Goal: Task Accomplishment & Management: Complete application form

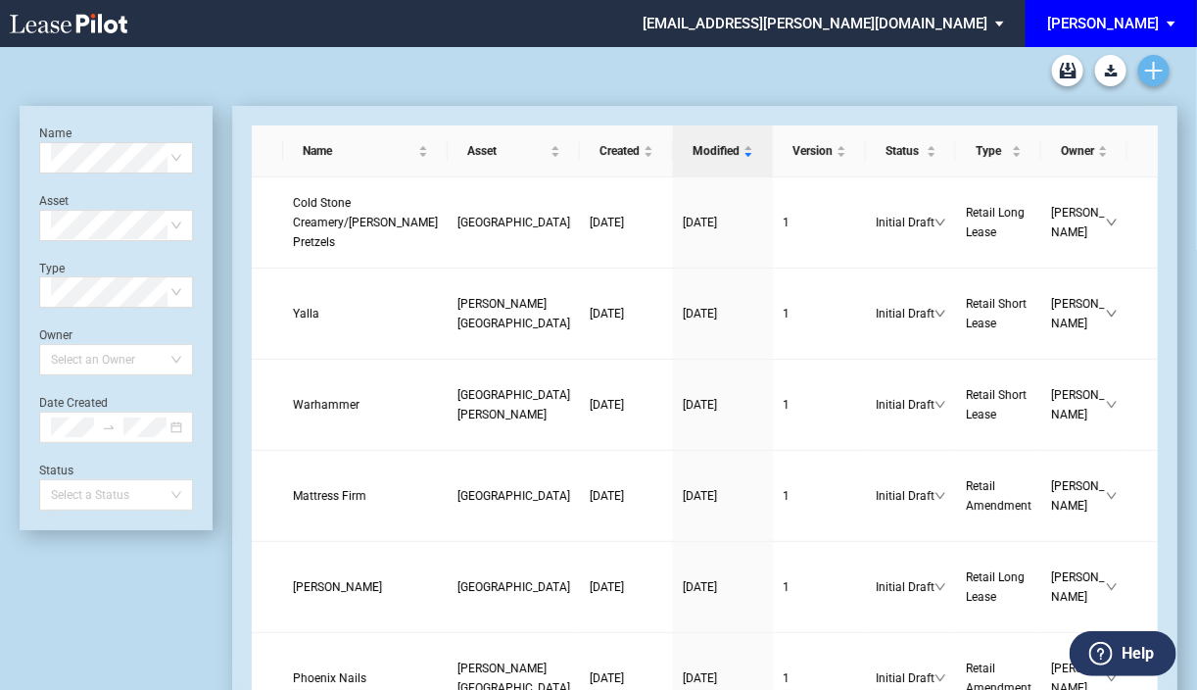
click at [1157, 72] on icon "Create new document" at bounding box center [1154, 71] width 18 height 18
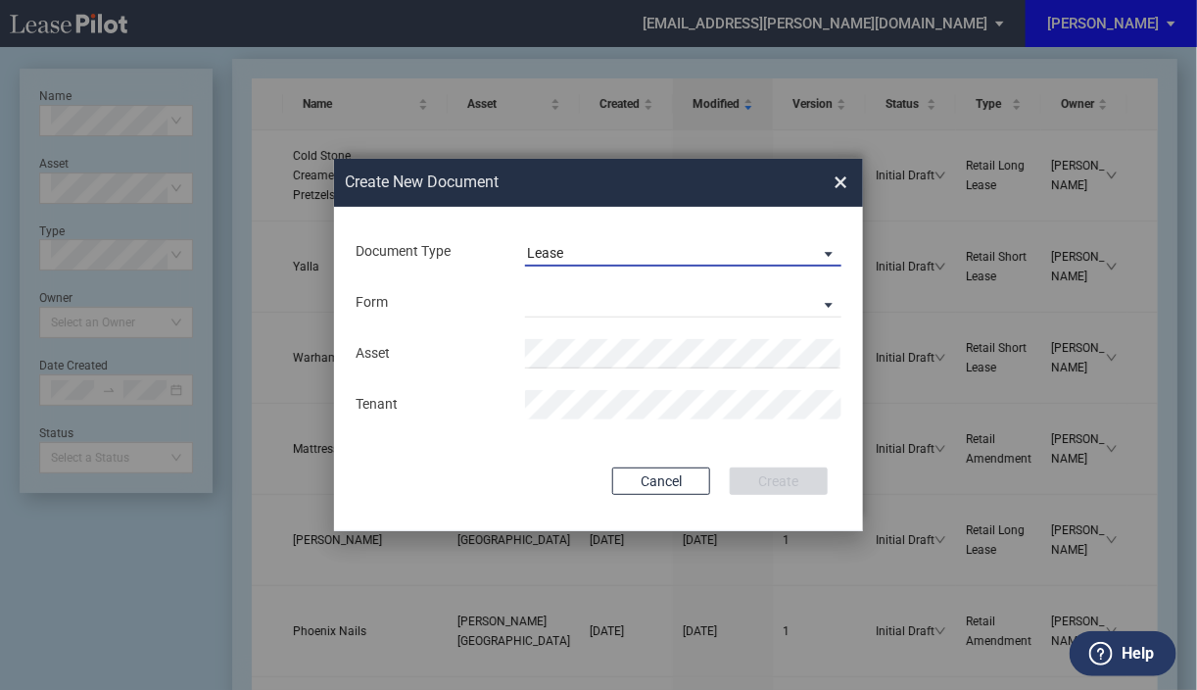
click at [829, 253] on span "Document Type: \aLease\a" at bounding box center [824, 253] width 24 height 20
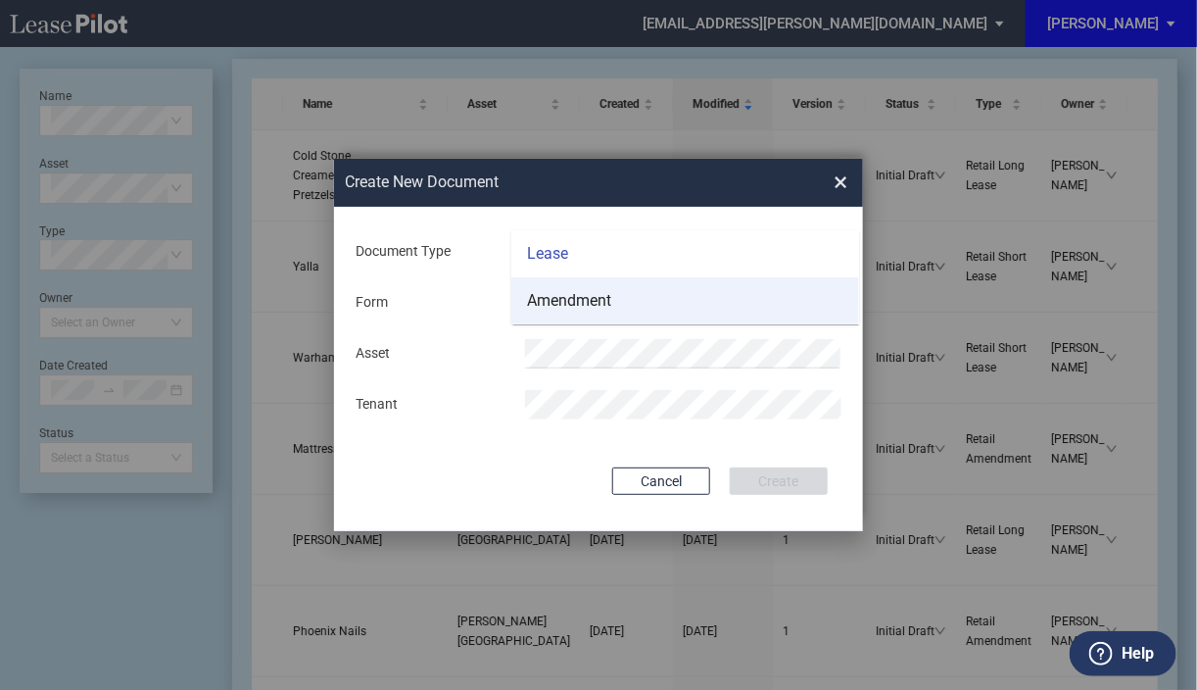
click at [577, 306] on div "Amendment" at bounding box center [569, 301] width 84 height 22
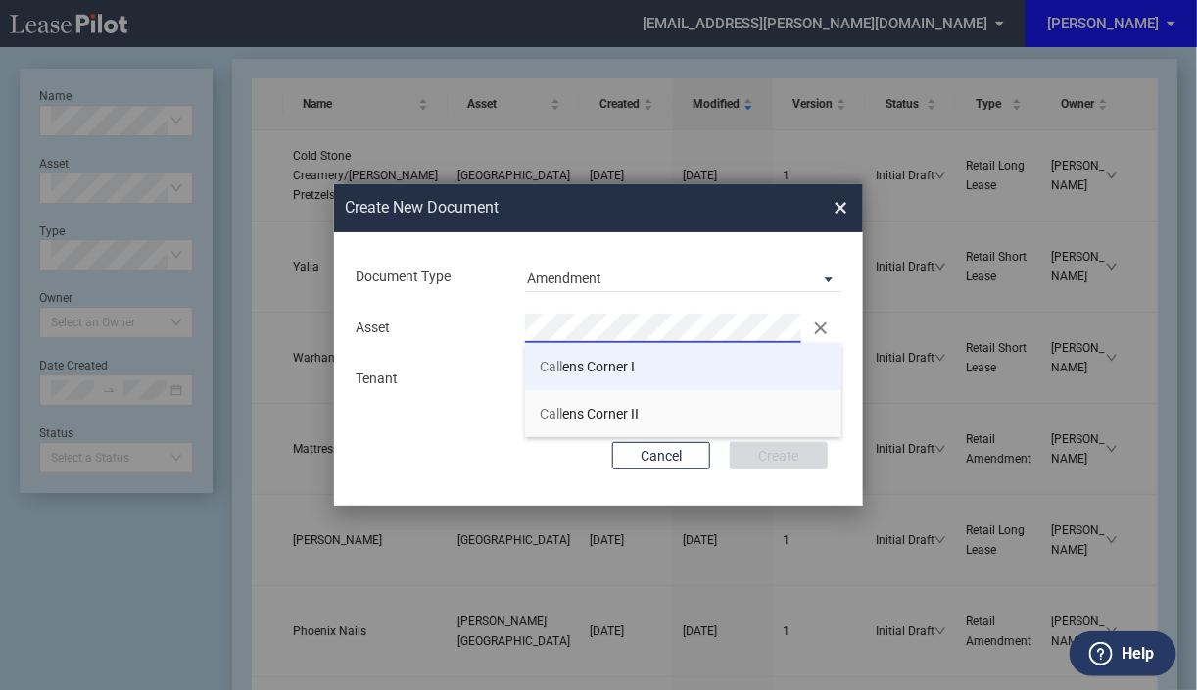
click at [577, 361] on span "Call ens Corner I" at bounding box center [587, 367] width 95 height 16
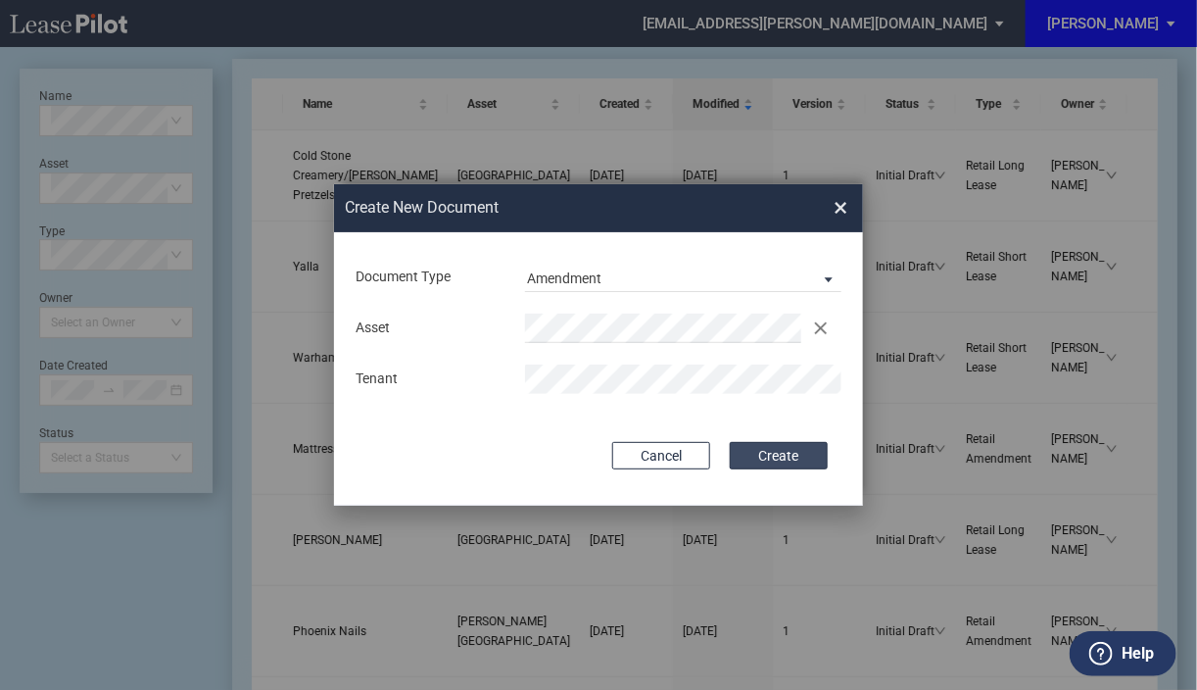
click at [786, 462] on button "Create" at bounding box center [779, 455] width 98 height 27
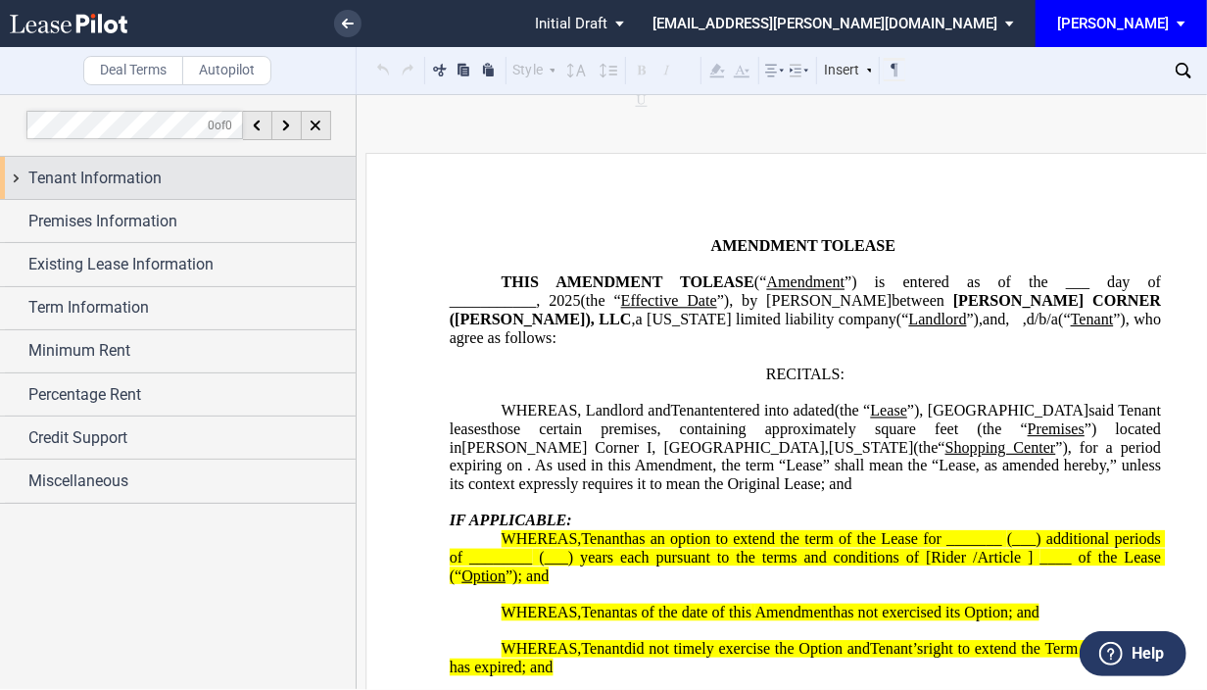
click at [21, 175] on div "Tenant Information" at bounding box center [178, 178] width 356 height 42
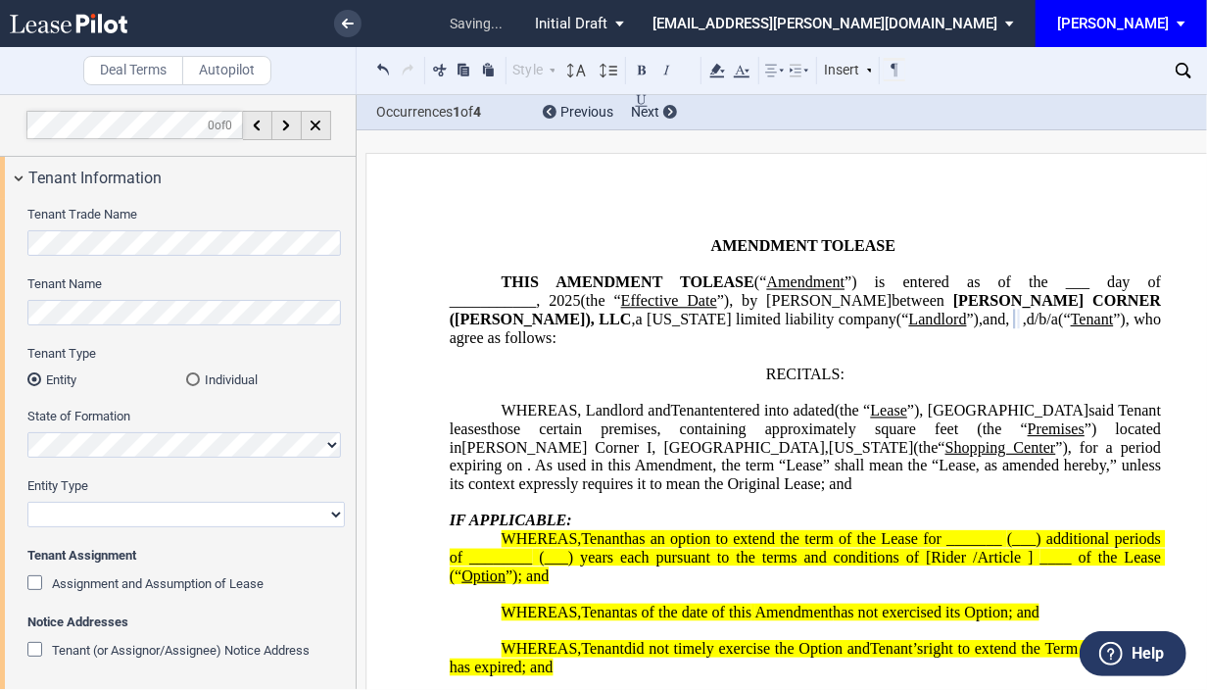
click at [112, 509] on select "Corporation Limited Liability Company General Partnership Limited Partnership O…" at bounding box center [185, 514] width 317 height 25
select select "corporation"
click at [27, 502] on select "Corporation Limited Liability Company General Partnership Limited Partnership O…" at bounding box center [185, 514] width 317 height 25
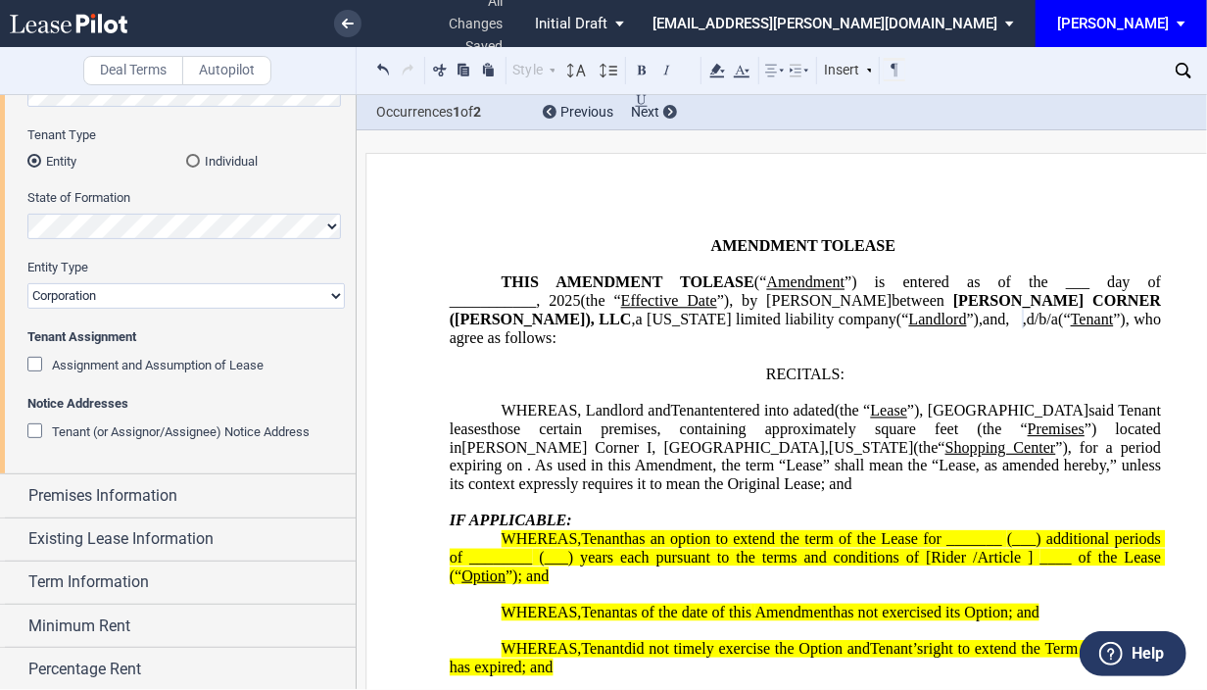
scroll to position [222, 0]
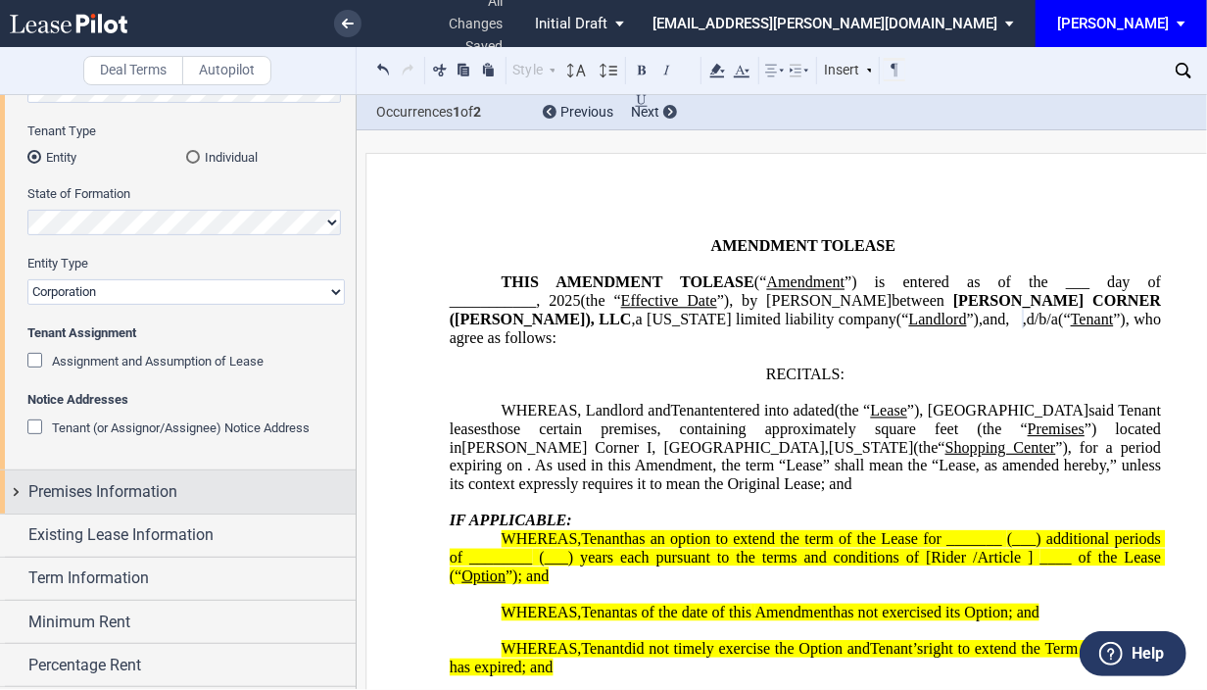
click at [14, 488] on div "Premises Information" at bounding box center [178, 491] width 356 height 42
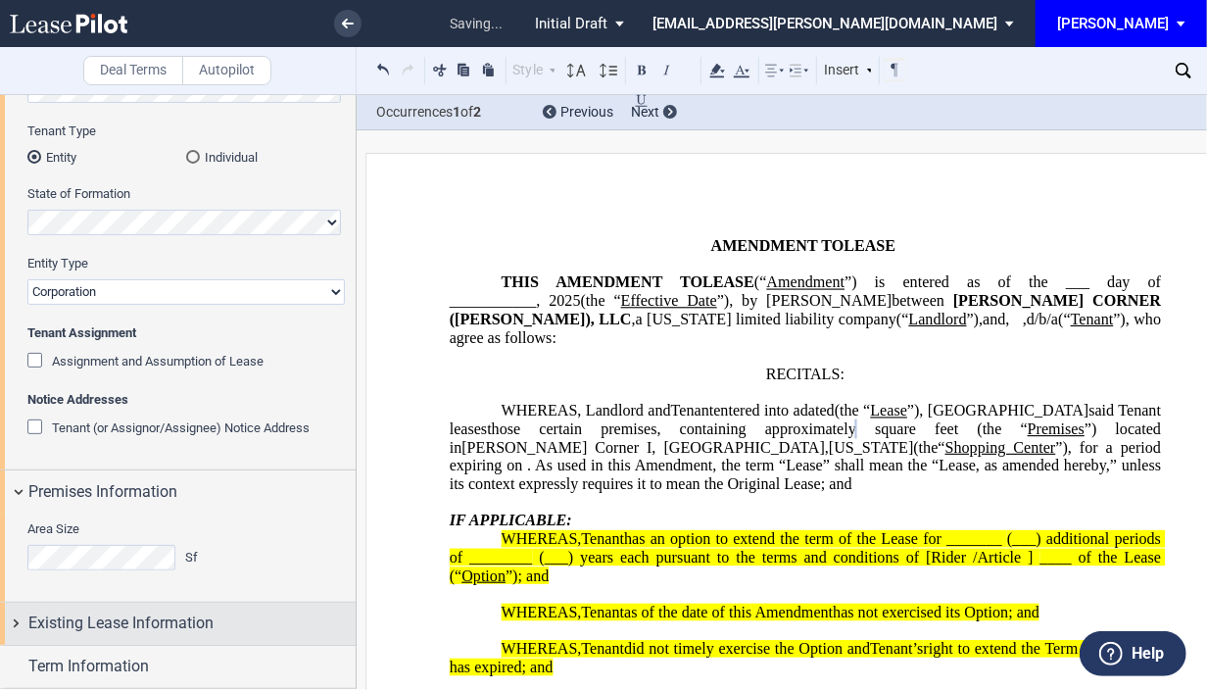
click at [17, 620] on div "Existing Lease Information" at bounding box center [178, 624] width 356 height 42
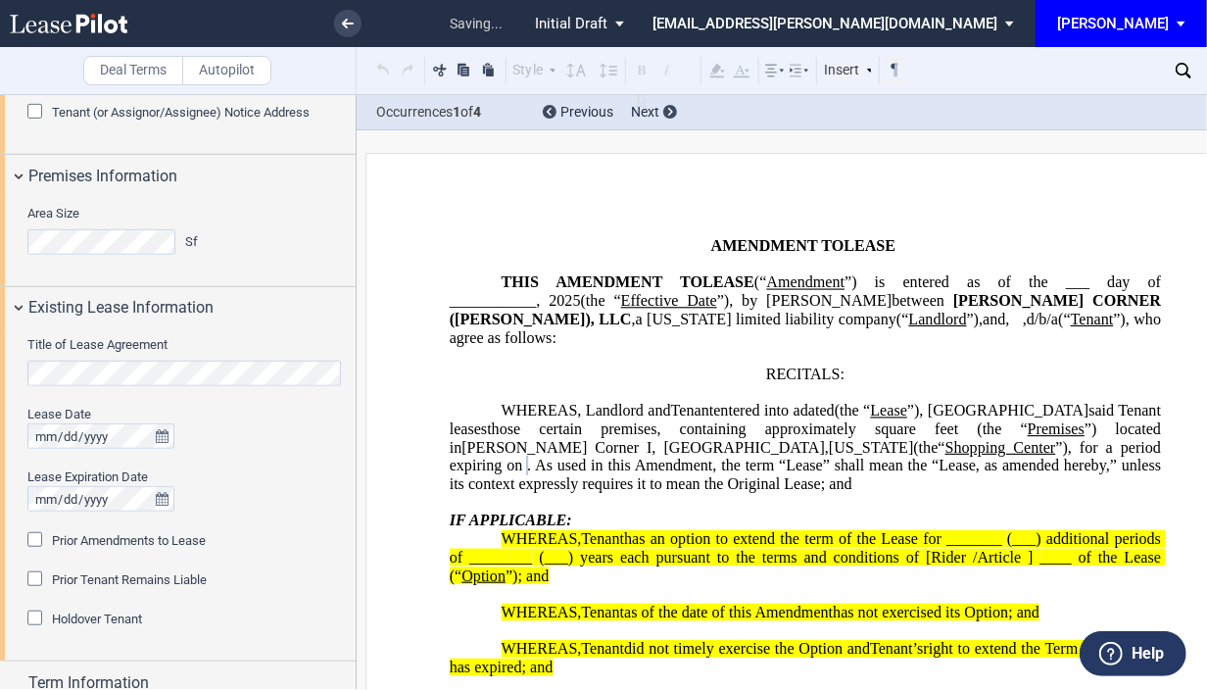
scroll to position [541, 0]
click at [30, 537] on div "Prior Amendments to Lease" at bounding box center [37, 539] width 20 height 20
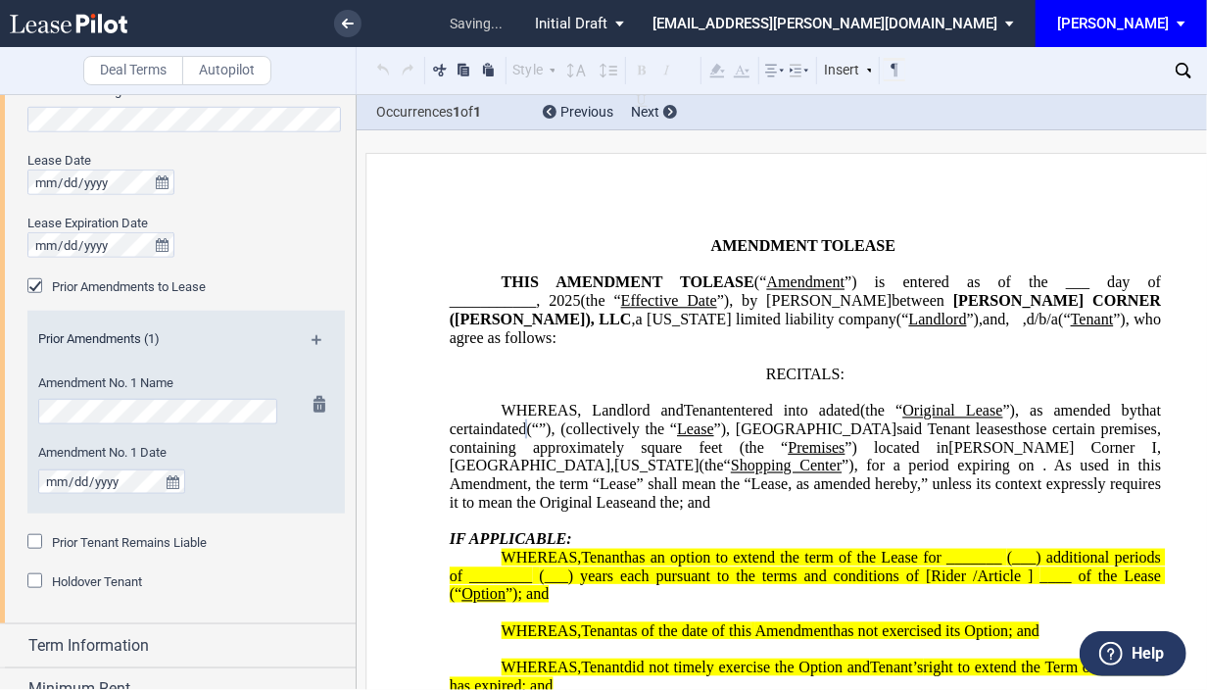
scroll to position [794, 0]
click at [312, 337] on md-icon at bounding box center [325, 345] width 26 height 24
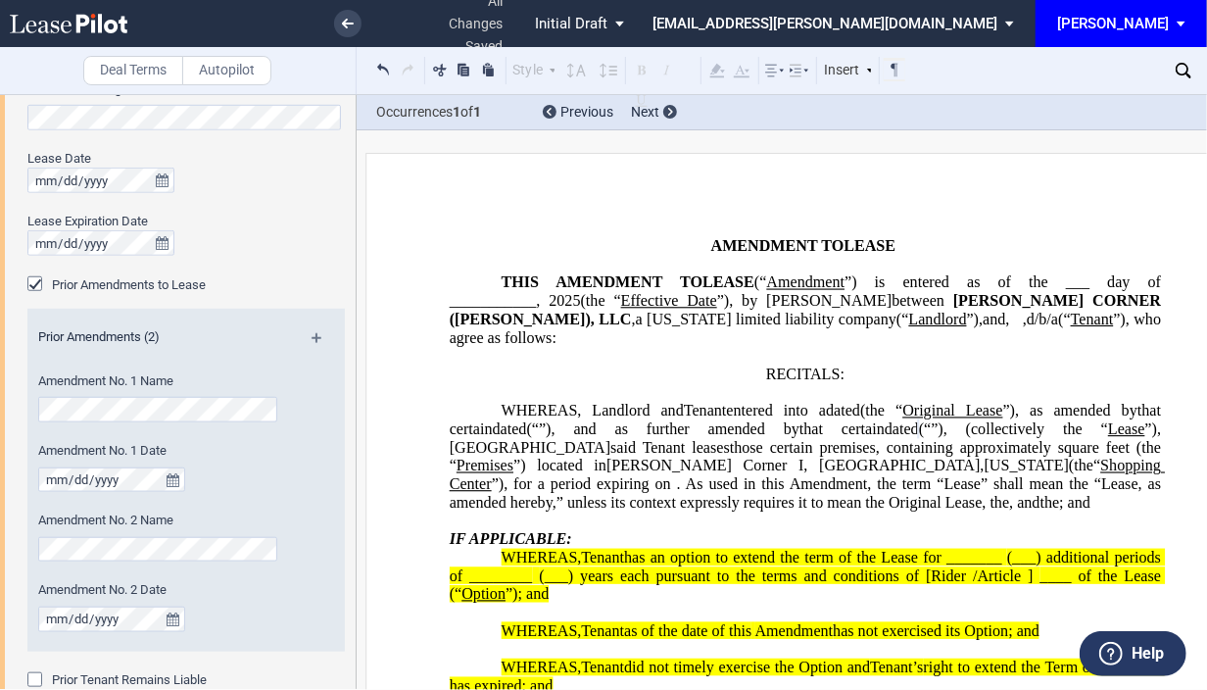
drag, startPoint x: 124, startPoint y: 456, endPoint x: 312, endPoint y: 334, distance: 223.1
click at [312, 334] on div "Prior Amendments (2) Amendment No. 1 Name Amendment No. 1 Date Amendment No. 2 …" at bounding box center [185, 480] width 317 height 343
click at [312, 334] on md-icon at bounding box center [325, 345] width 26 height 24
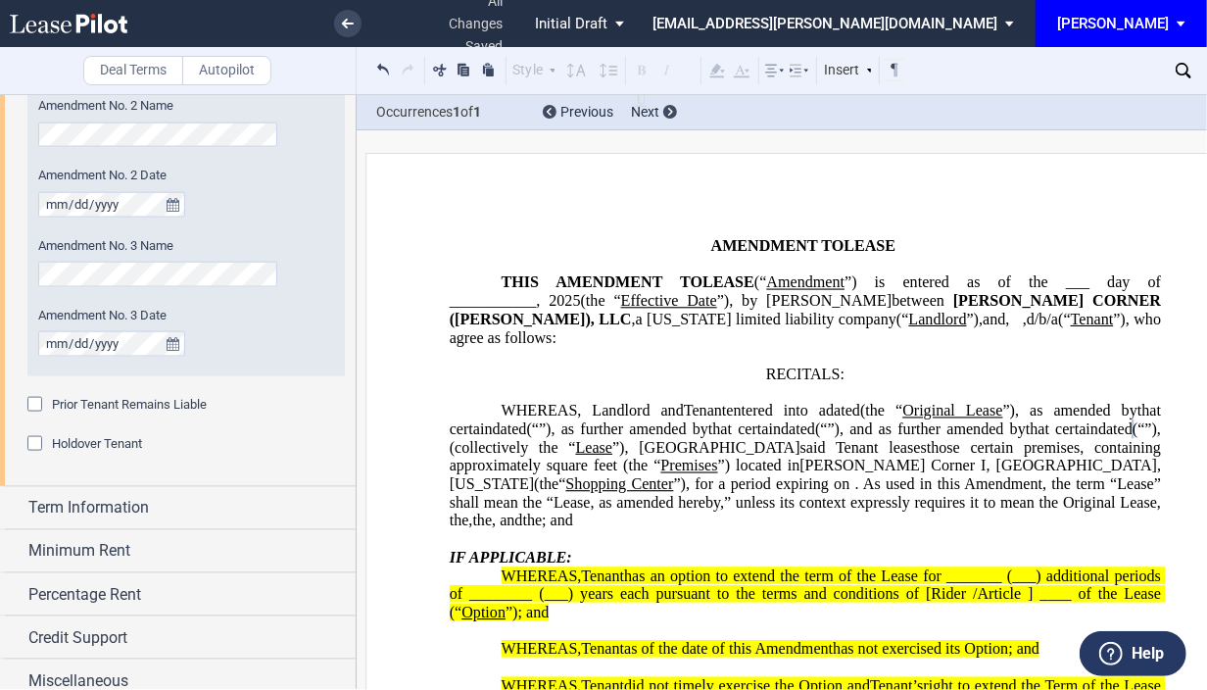
scroll to position [1220, 0]
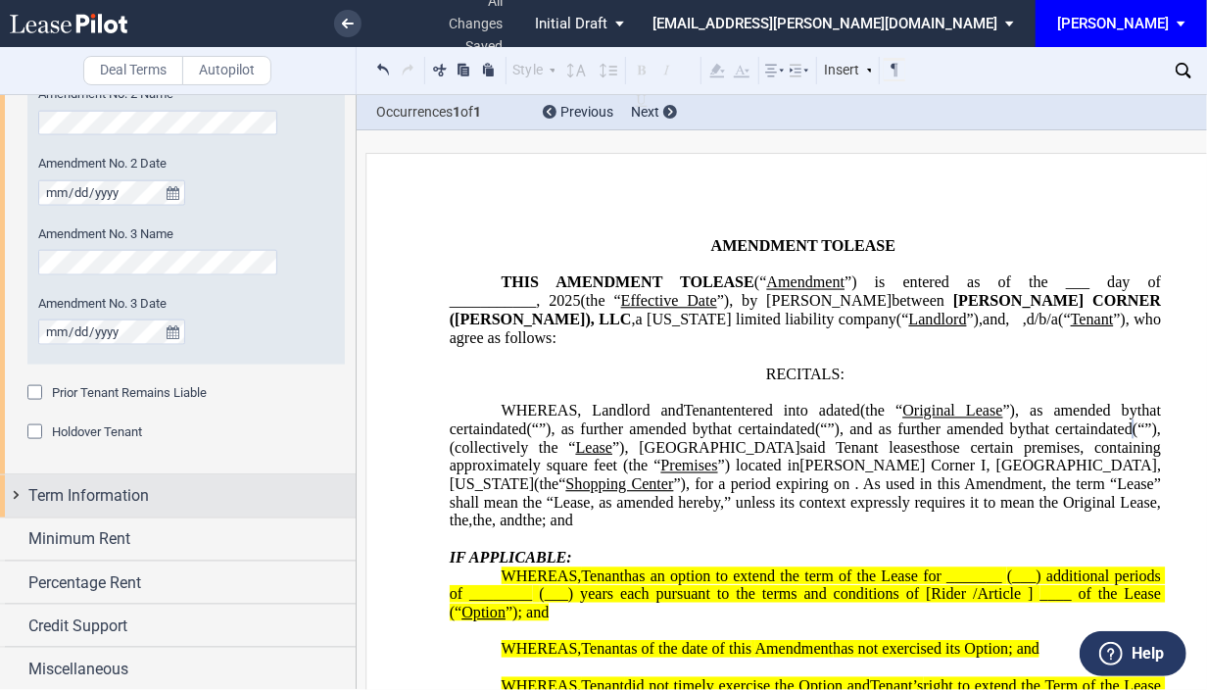
click at [18, 494] on div "Term Information" at bounding box center [178, 496] width 356 height 42
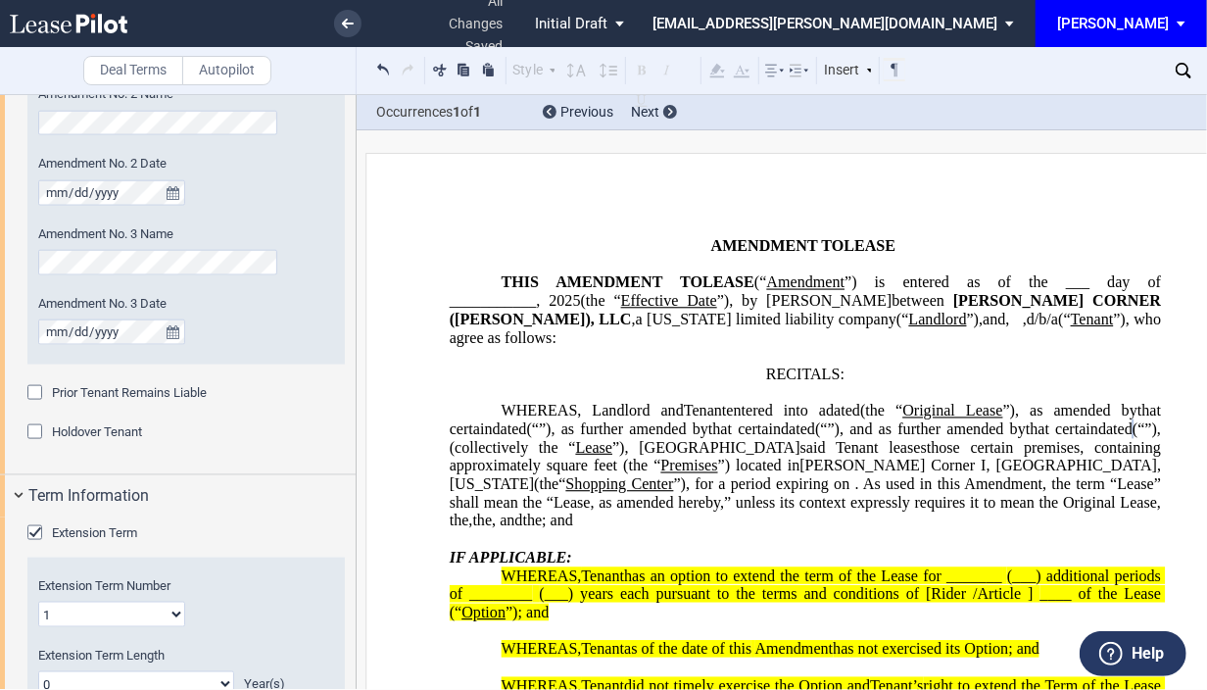
scroll to position [1362, 0]
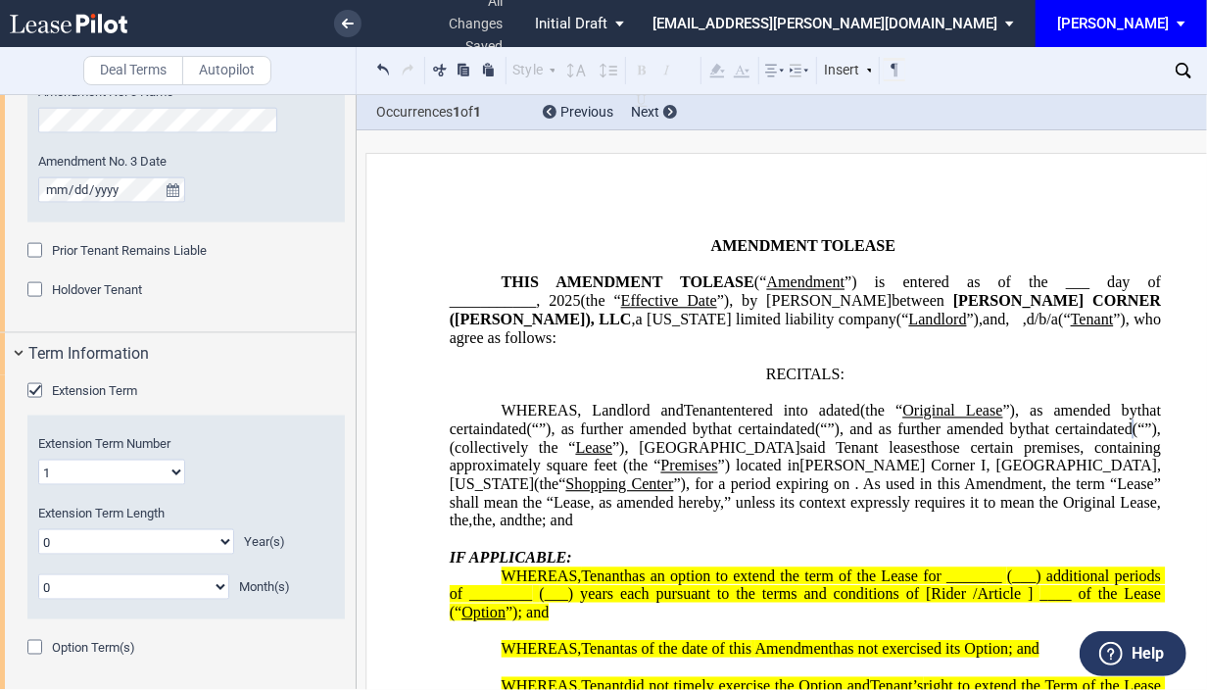
click at [223, 539] on select "0 1 2 3 4 5 6 7 8 9 10 11 12 13 14 15 16 17 18 19 20" at bounding box center [136, 541] width 196 height 25
select select "number:5"
click at [38, 529] on select "0 1 2 3 4 5 6 7 8 9 10 11 12 13 14 15 16 17 18 19 20" at bounding box center [136, 541] width 196 height 25
click at [31, 640] on div "Option Term(s)" at bounding box center [37, 650] width 20 height 20
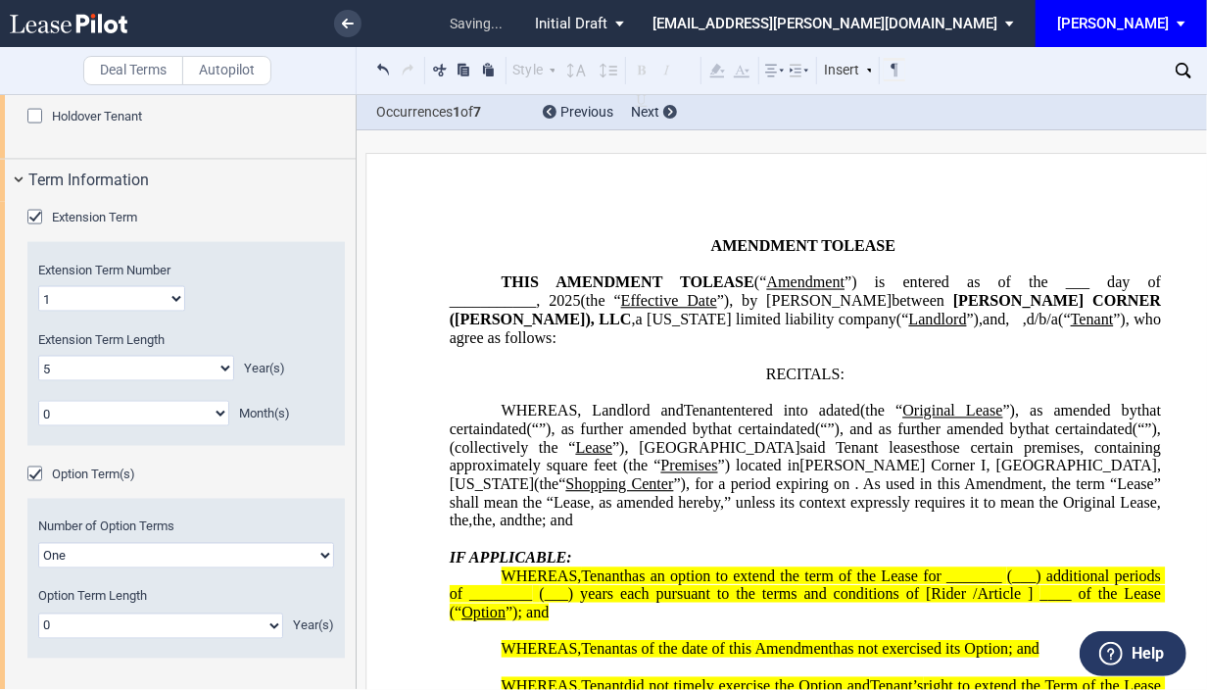
scroll to position [630, 0]
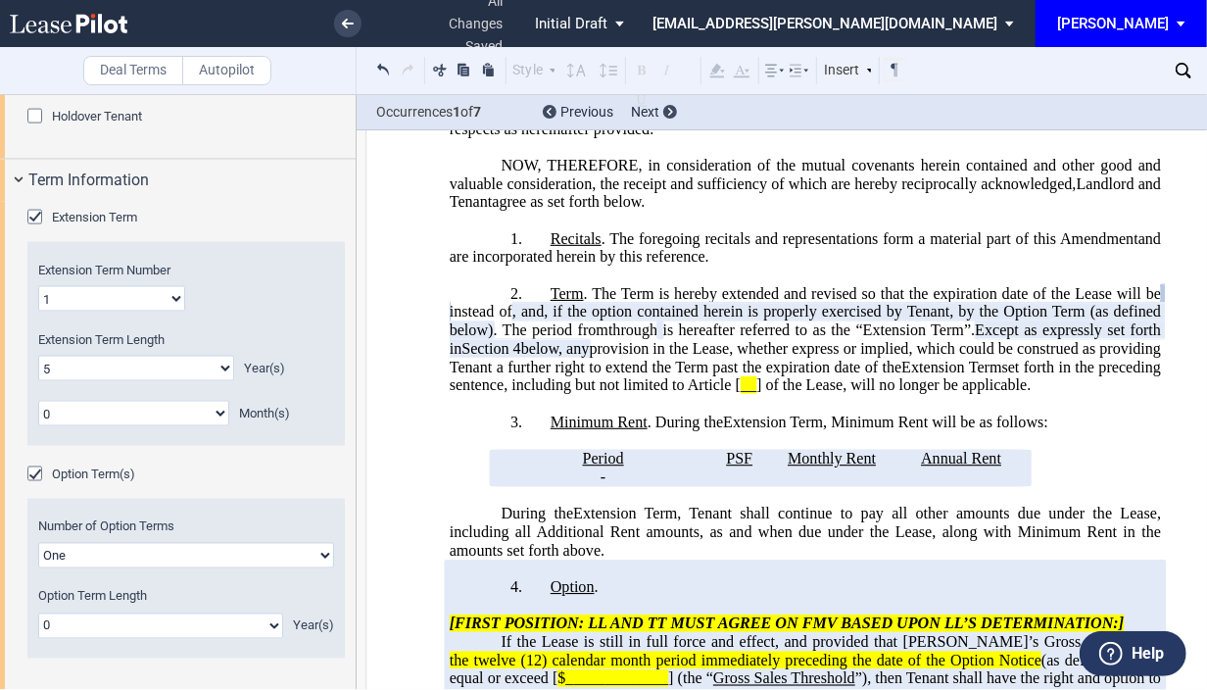
select select "number:5"
click at [38, 613] on select "0 1 2 3 4 5 6 7 8 9 10 11 12 13 14 15 16 17 18 19 20" at bounding box center [160, 625] width 245 height 25
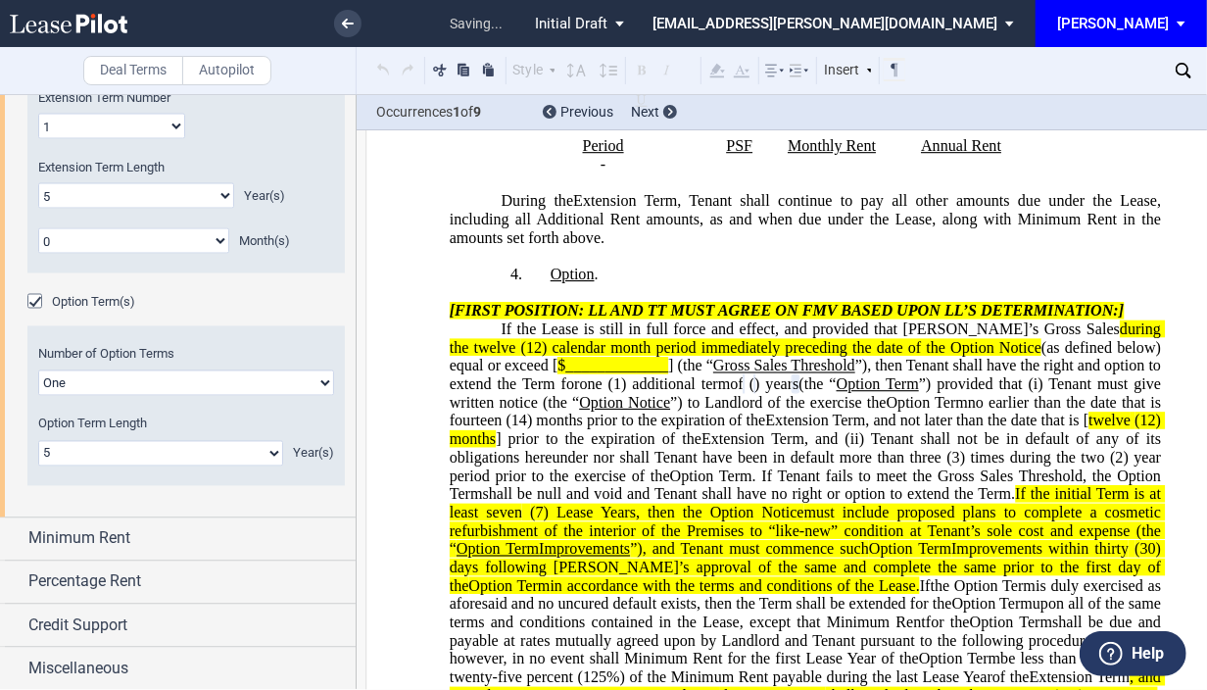
scroll to position [1042, 0]
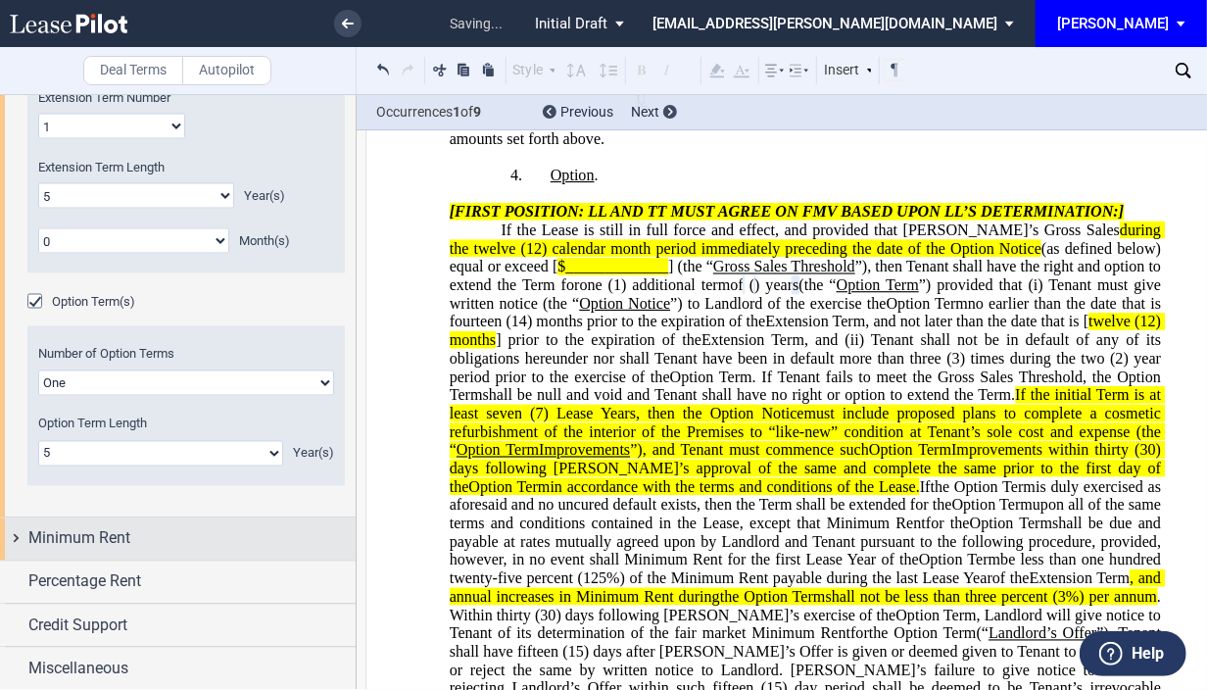
click at [8, 537] on div "Minimum Rent" at bounding box center [178, 539] width 356 height 42
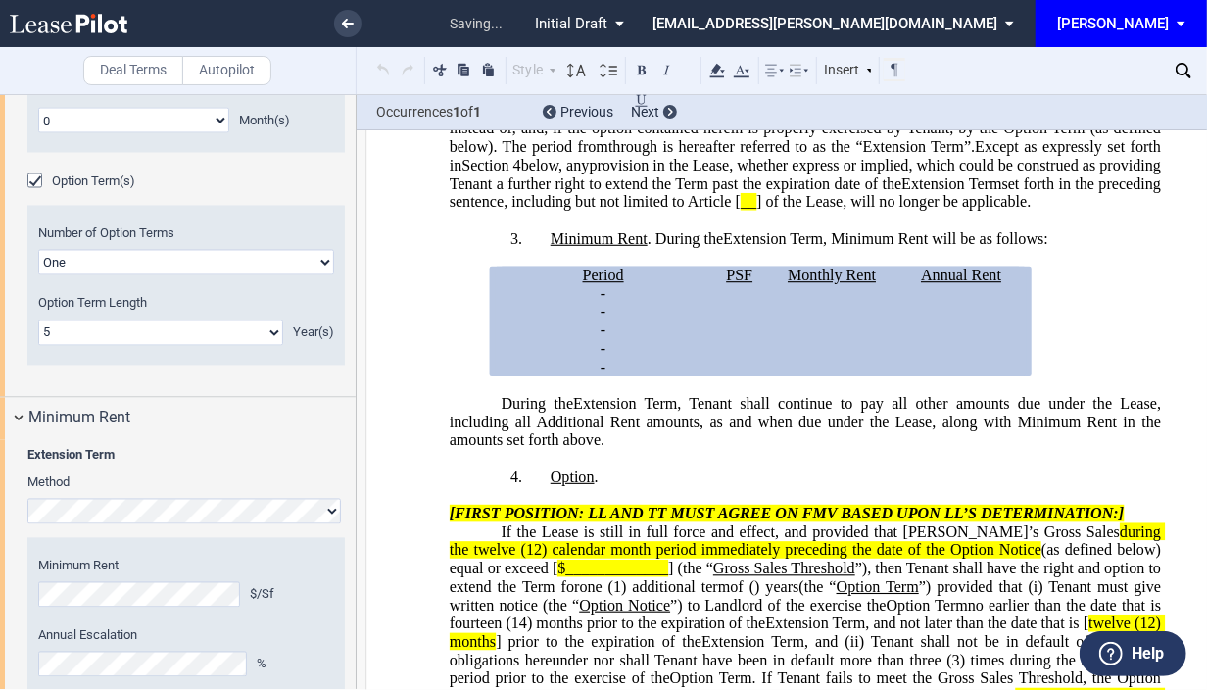
scroll to position [2076, 0]
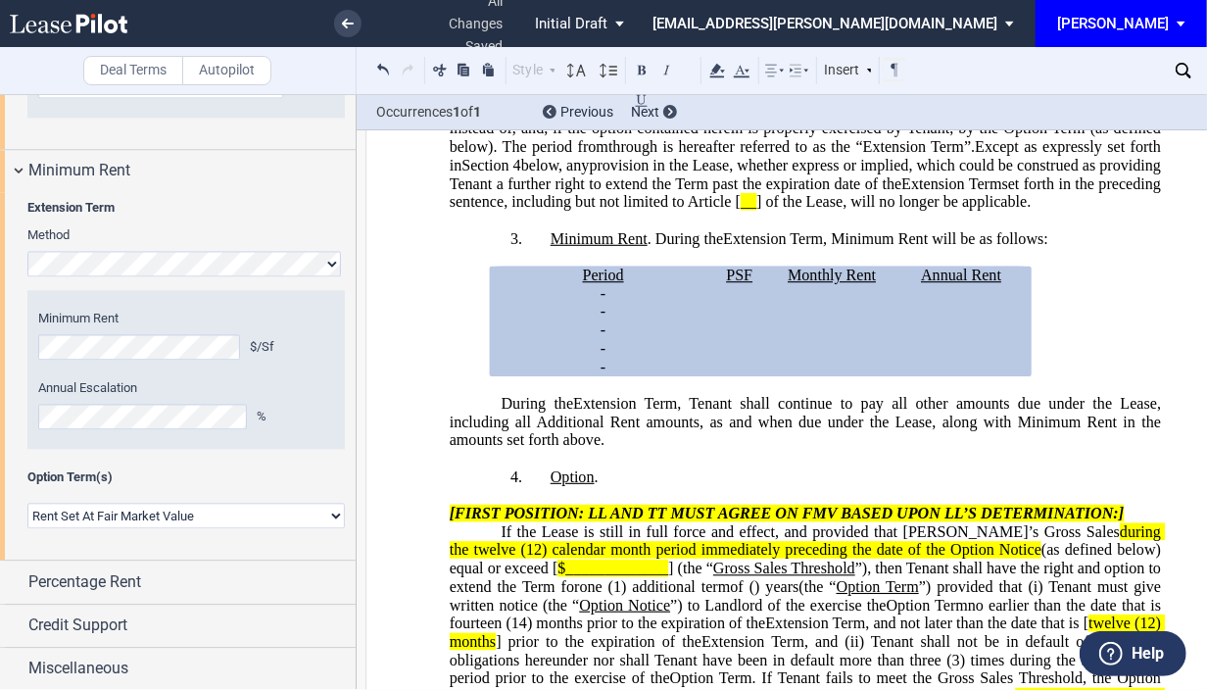
click at [331, 515] on select "Rent Set At Fair Market Value Rent Specified in [GEOGRAPHIC_DATA]" at bounding box center [185, 515] width 317 height 25
click at [27, 503] on select "Rent Set At Fair Market Value Rent Specified in [GEOGRAPHIC_DATA]" at bounding box center [185, 515] width 317 height 25
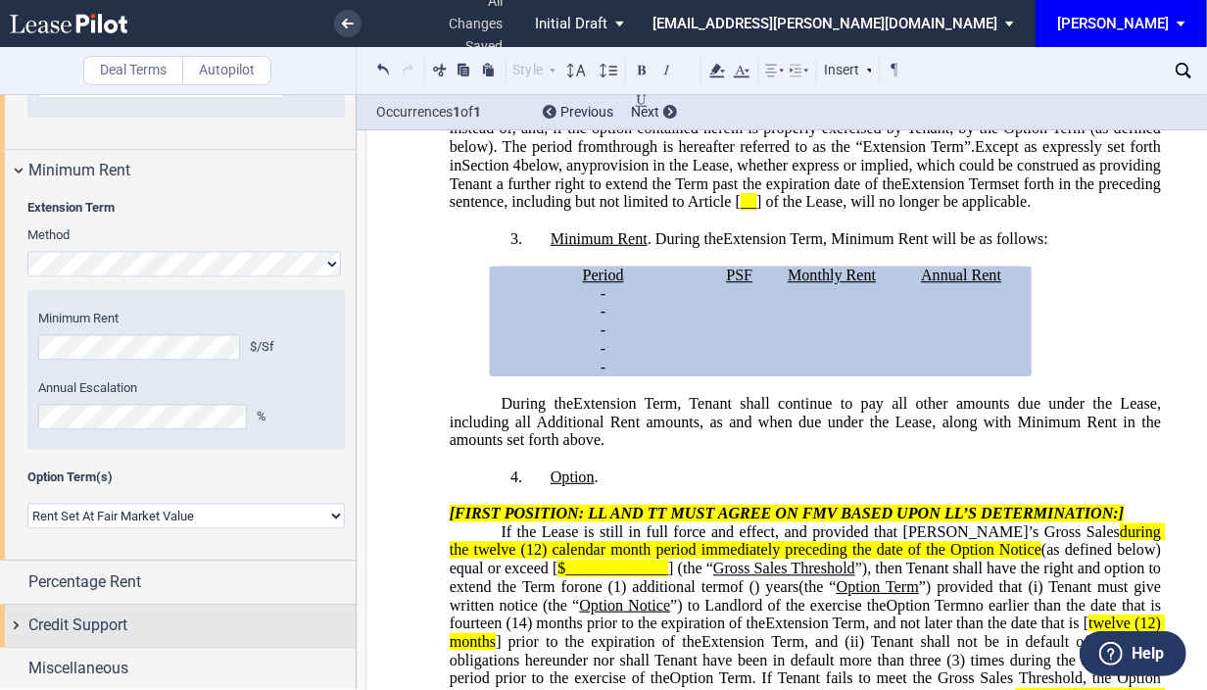
click at [13, 622] on div "Credit Support" at bounding box center [178, 626] width 356 height 42
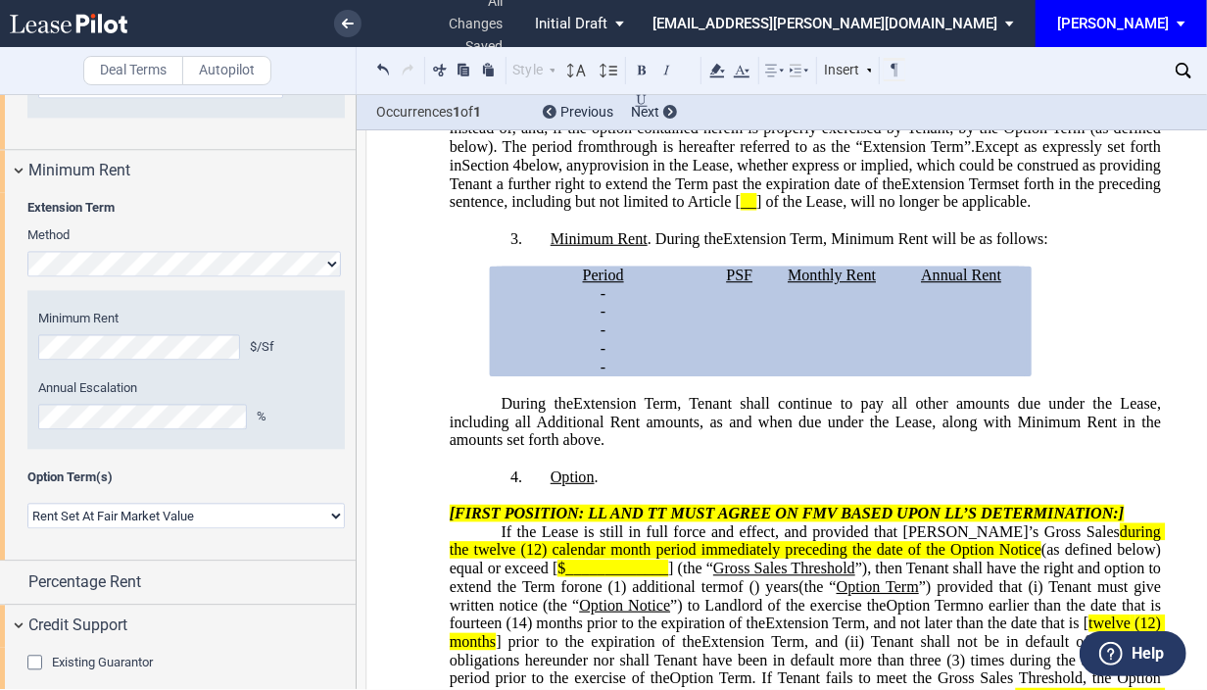
click at [27, 655] on div "Existing Guarantor" at bounding box center [37, 665] width 20 height 20
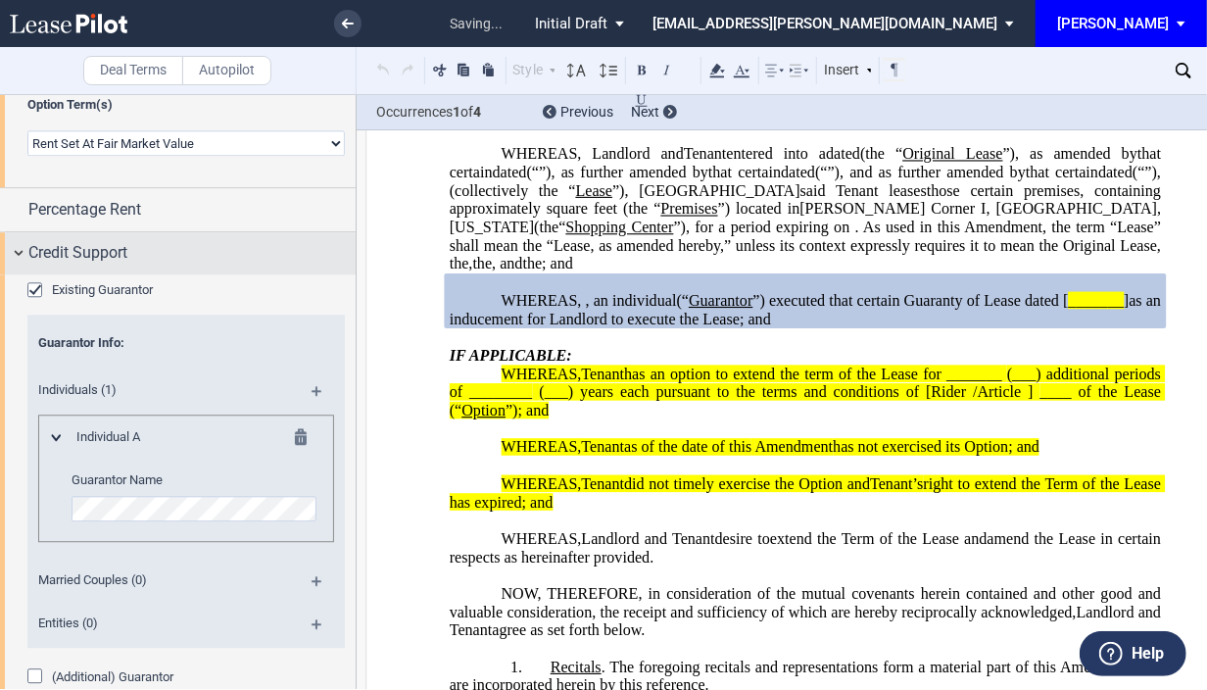
scroll to position [2469, 0]
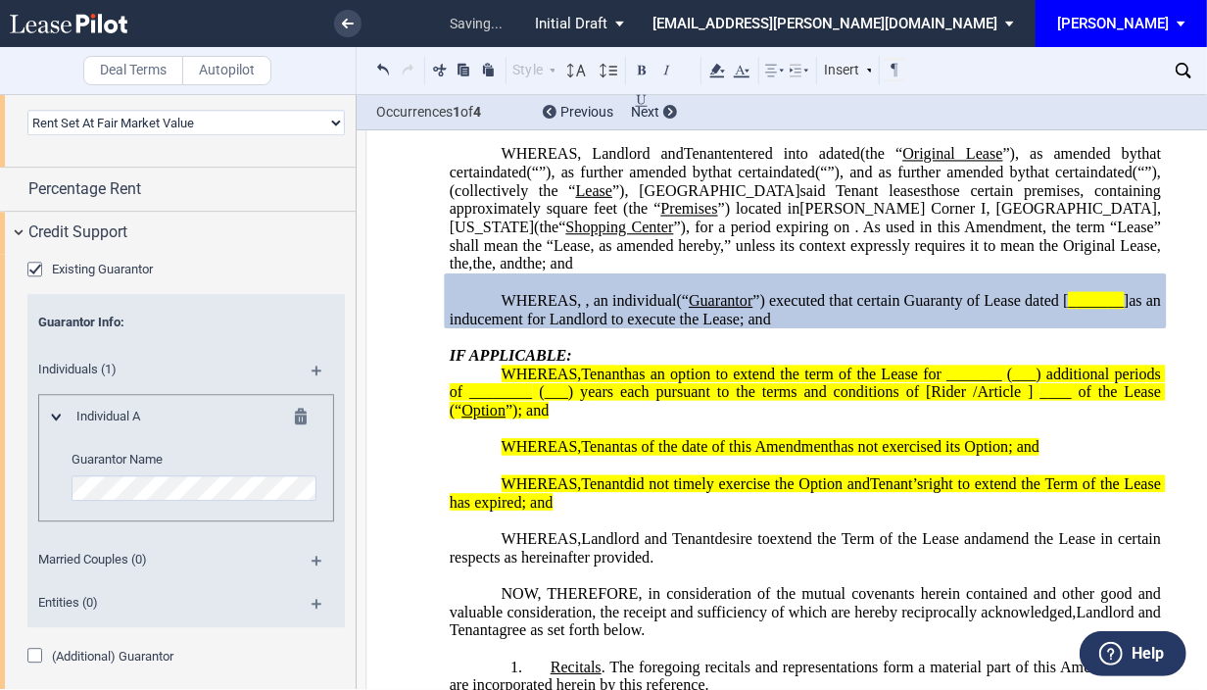
click at [315, 556] on md-icon at bounding box center [325, 568] width 26 height 24
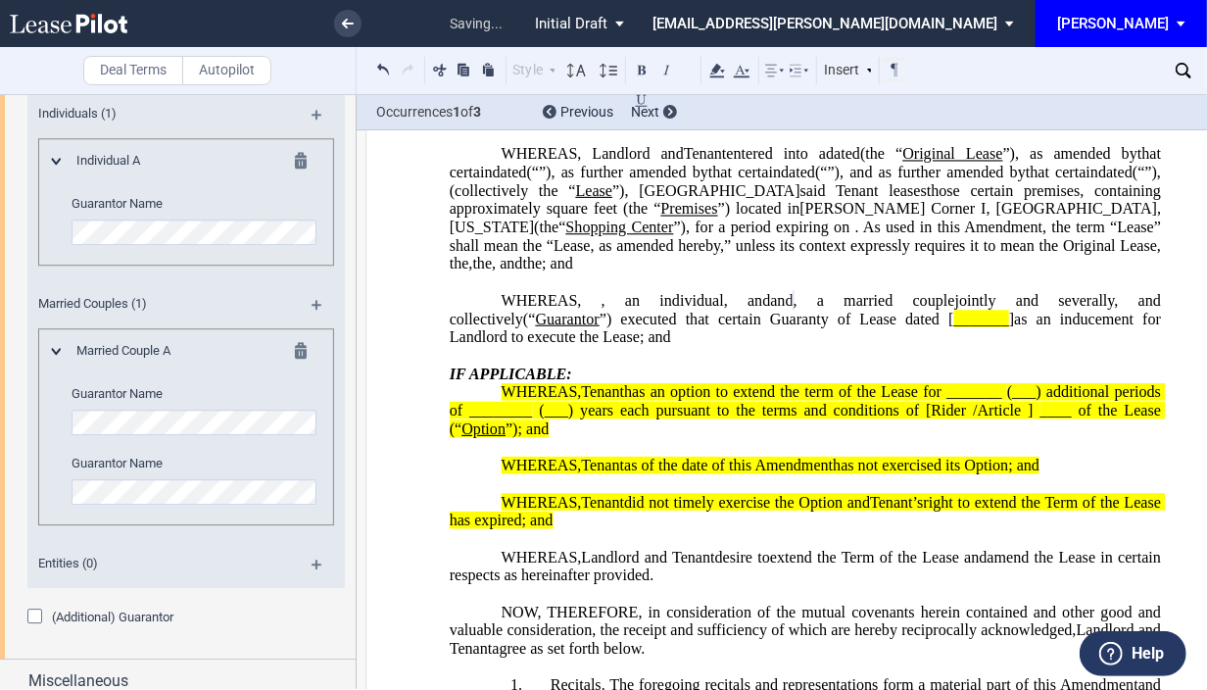
scroll to position [2736, 0]
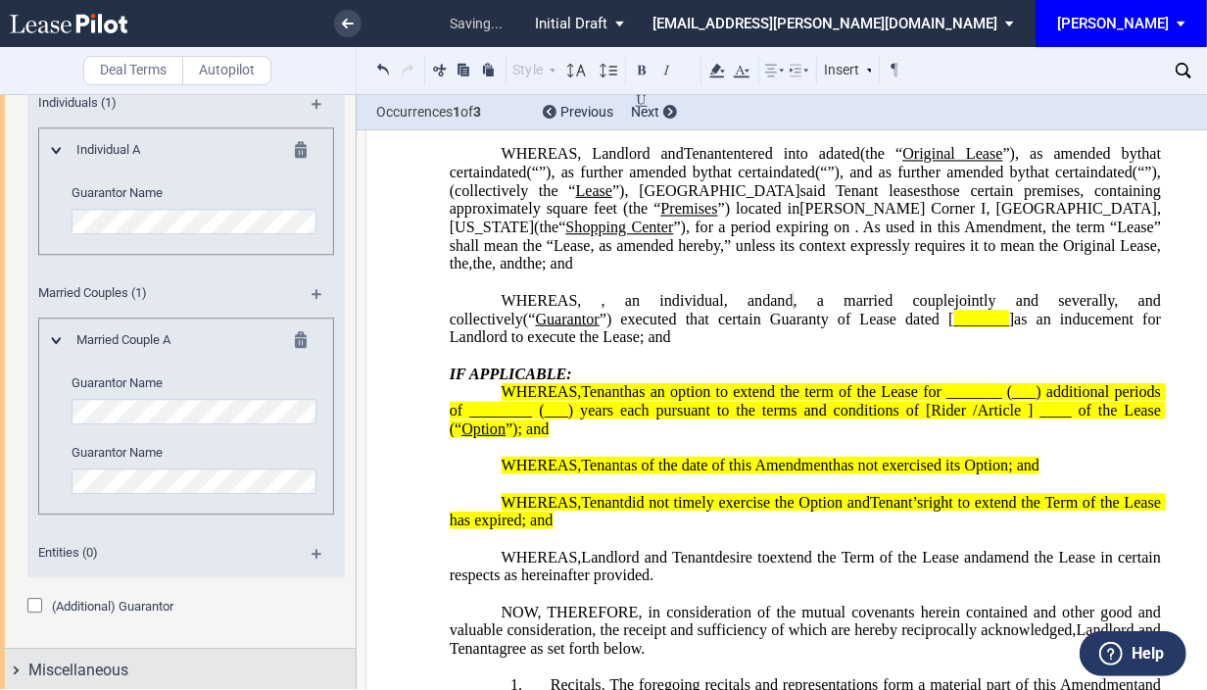
click at [13, 666] on div "Miscellaneous" at bounding box center [178, 670] width 356 height 42
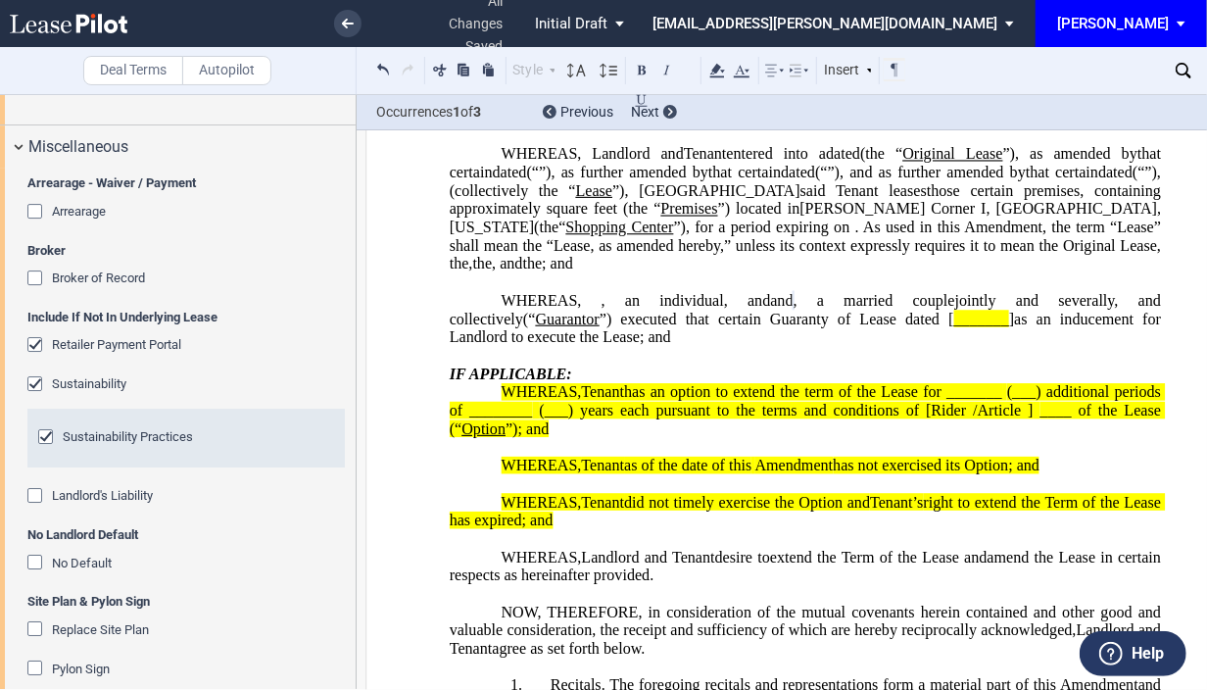
scroll to position [3277, 0]
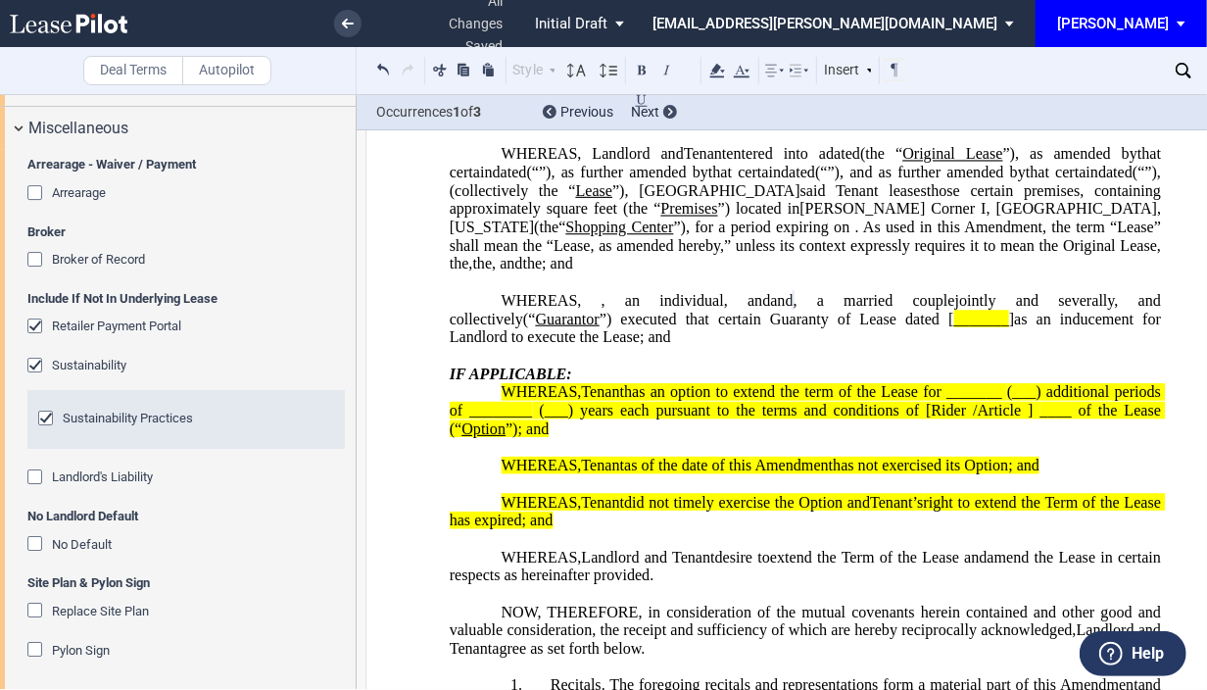
drag, startPoint x: 1055, startPoint y: 2, endPoint x: 867, endPoint y: 118, distance: 220.8
click at [867, 118] on div "Occurrences 1 of 3 Previous Next" at bounding box center [782, 112] width 850 height 35
drag, startPoint x: 1102, startPoint y: 77, endPoint x: 1077, endPoint y: 81, distance: 25.8
click at [1077, 81] on div "Download Share Document Print Create a New Version Import Changes Compare Expre…" at bounding box center [1097, 70] width 348 height 47
drag, startPoint x: 1196, startPoint y: 1, endPoint x: 787, endPoint y: 116, distance: 425.3
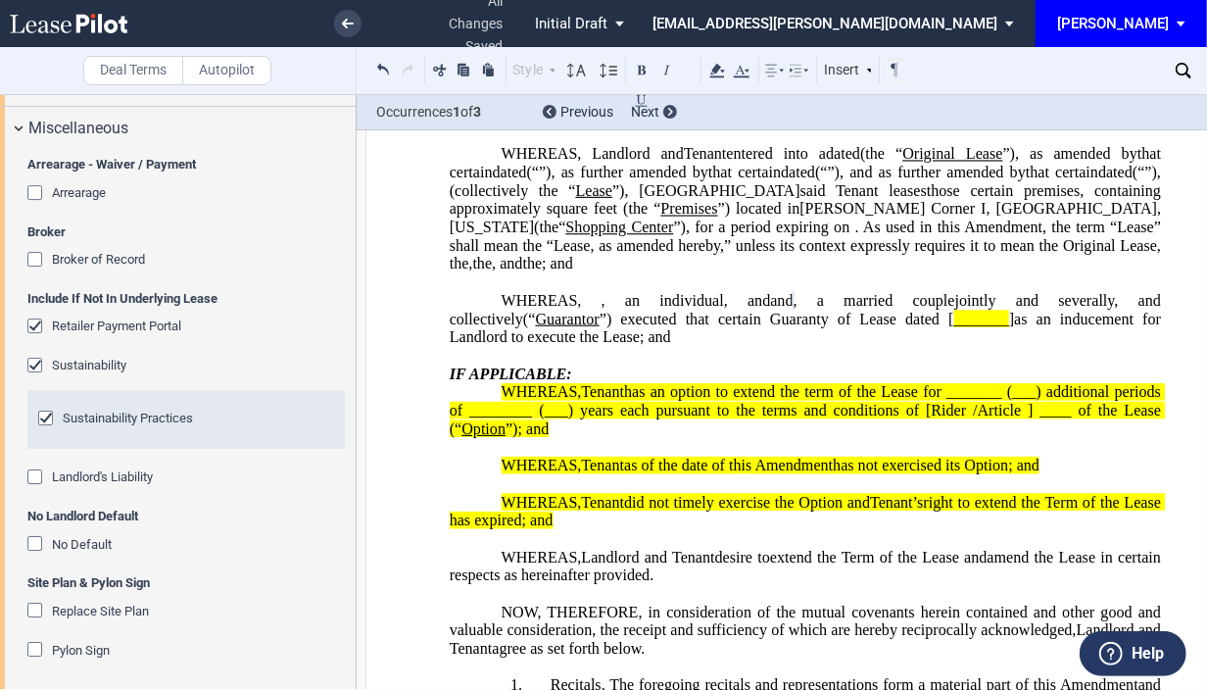
click at [787, 116] on div "Occurrences 1 of 3 Previous Next" at bounding box center [782, 112] width 850 height 35
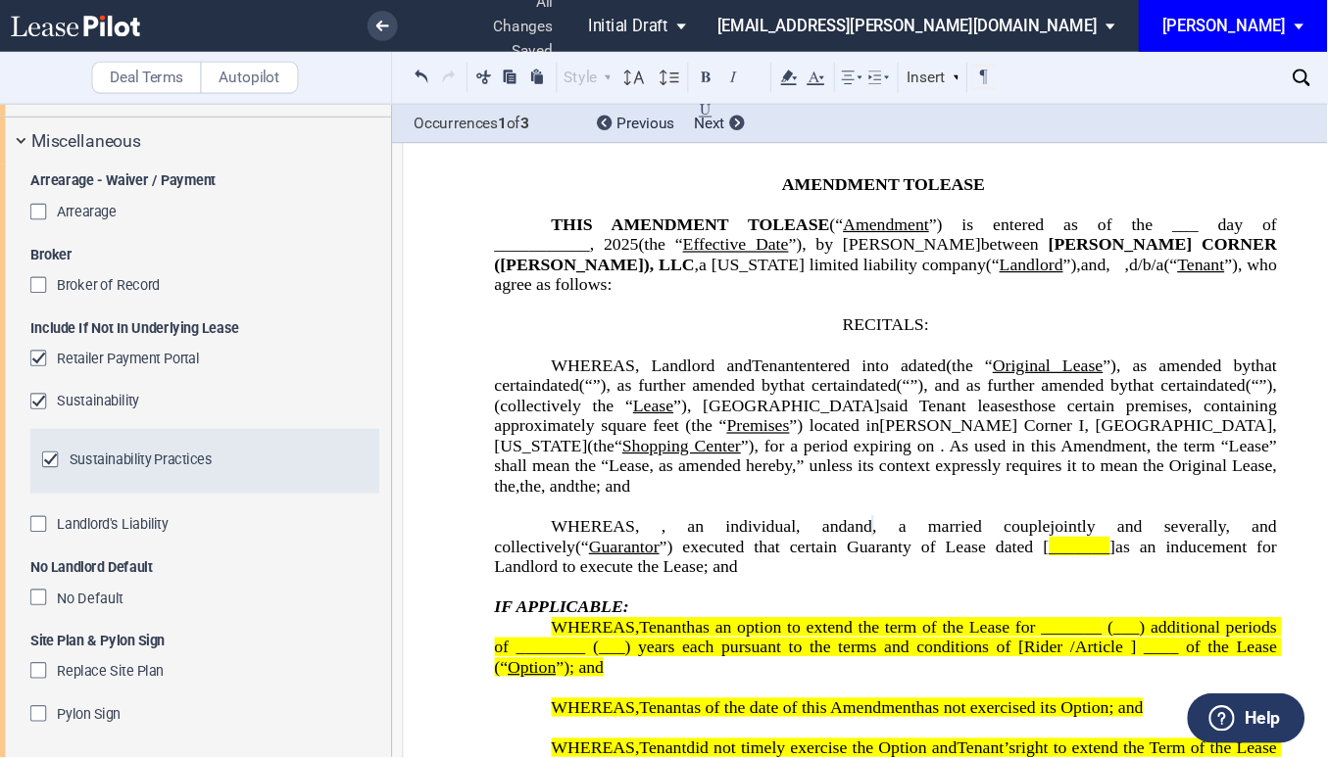
scroll to position [73, 0]
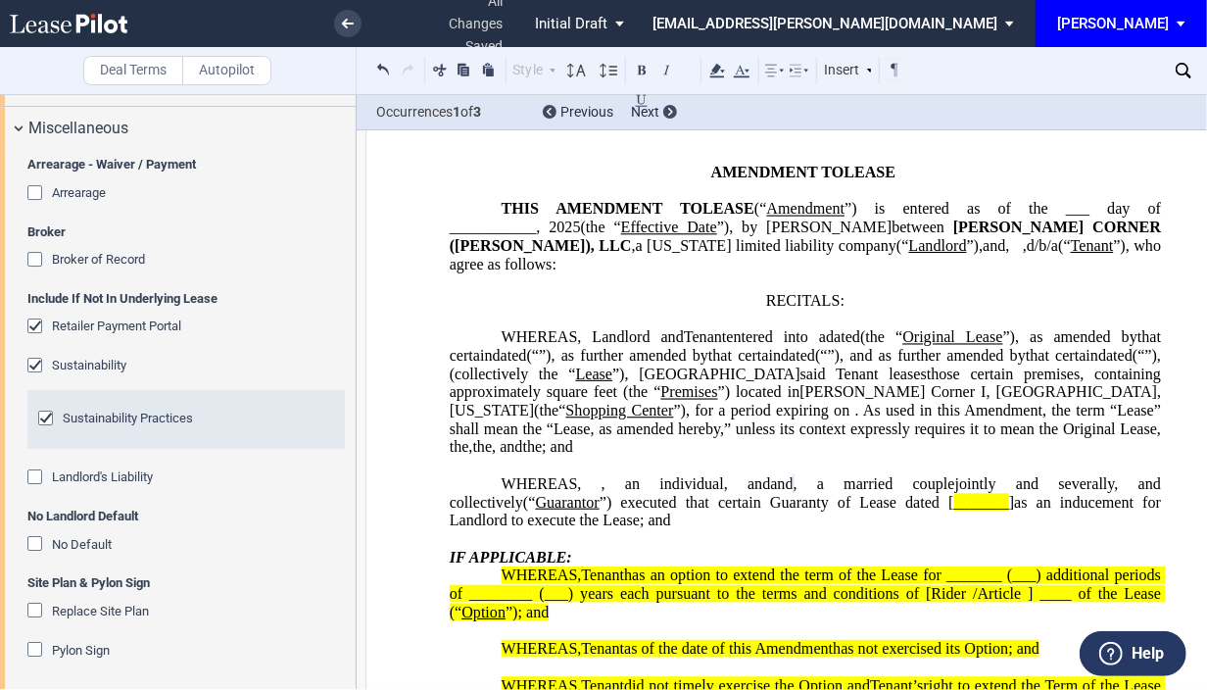
drag, startPoint x: 1102, startPoint y: 75, endPoint x: 1023, endPoint y: 93, distance: 81.3
click at [1023, 93] on div "Download Share Document Print Create a New Version Import Changes Compare Expre…" at bounding box center [1097, 70] width 348 height 47
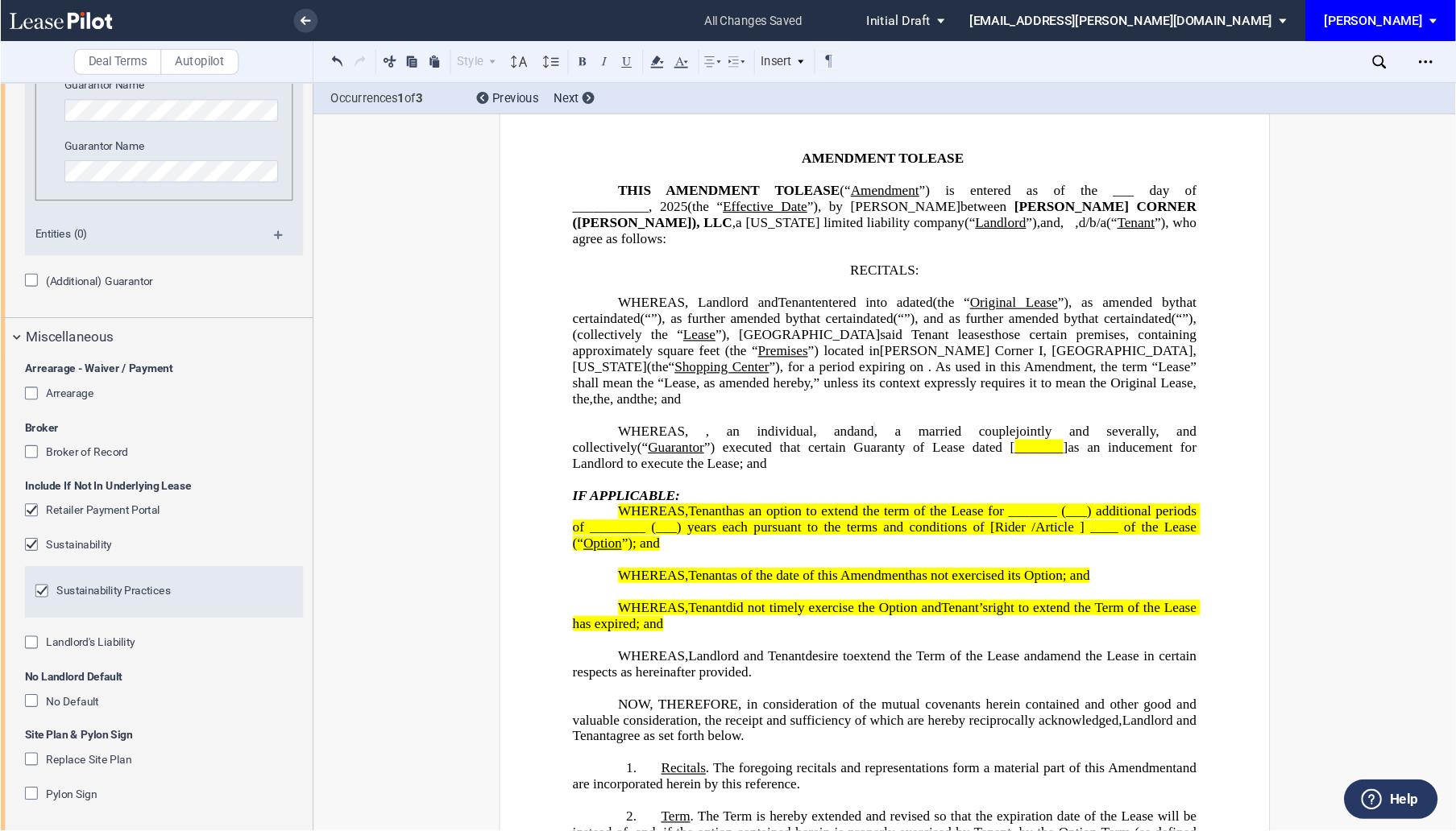
scroll to position [2431, 0]
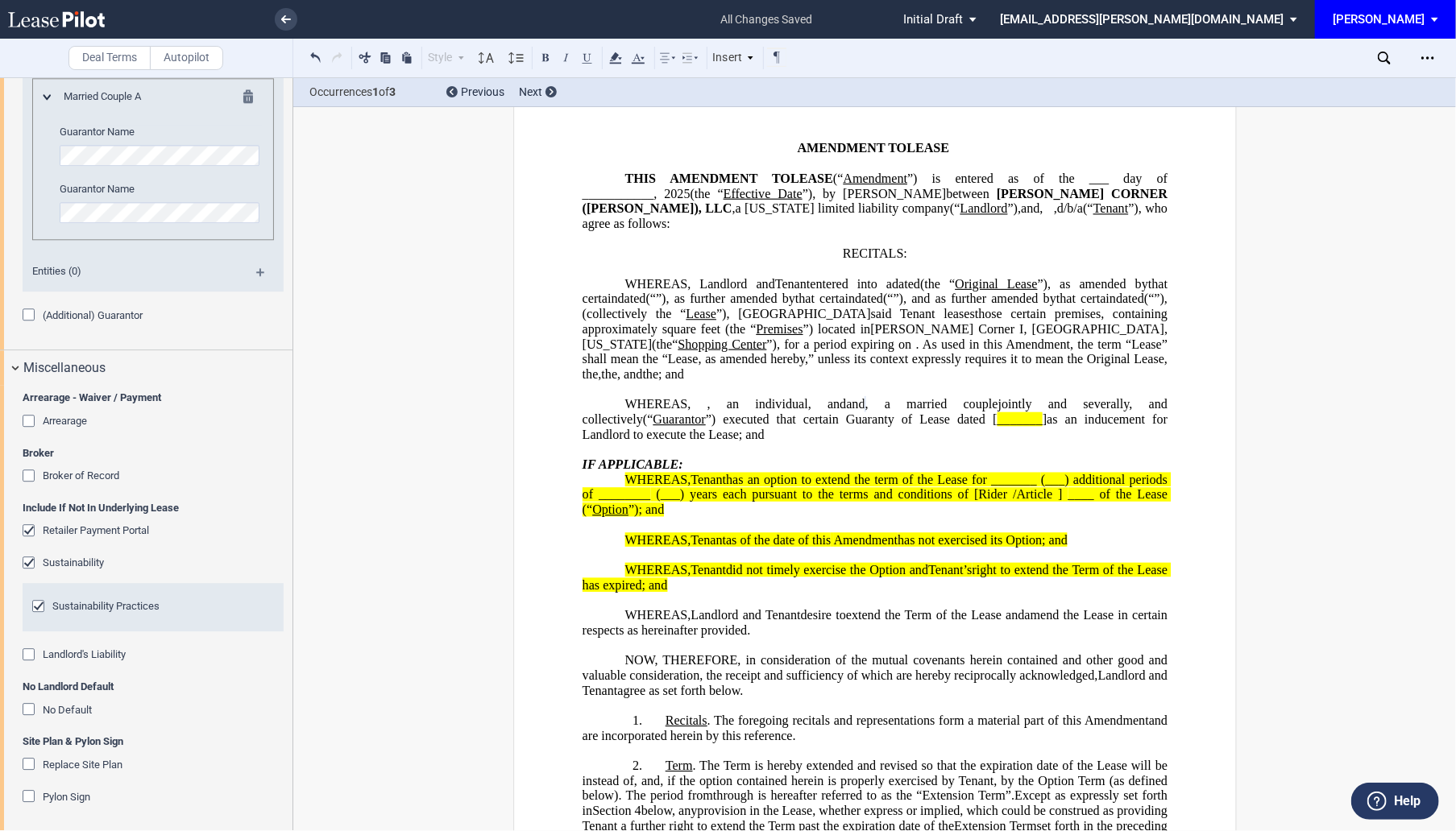
drag, startPoint x: 974, startPoint y: 0, endPoint x: 951, endPoint y: 95, distance: 97.7
click at [951, 95] on div "Occurrences 1 of 3 Previous Next" at bounding box center [875, 92] width 1162 height 29
click at [991, 58] on div "Open Lease options menu" at bounding box center [1427, 58] width 25 height 25
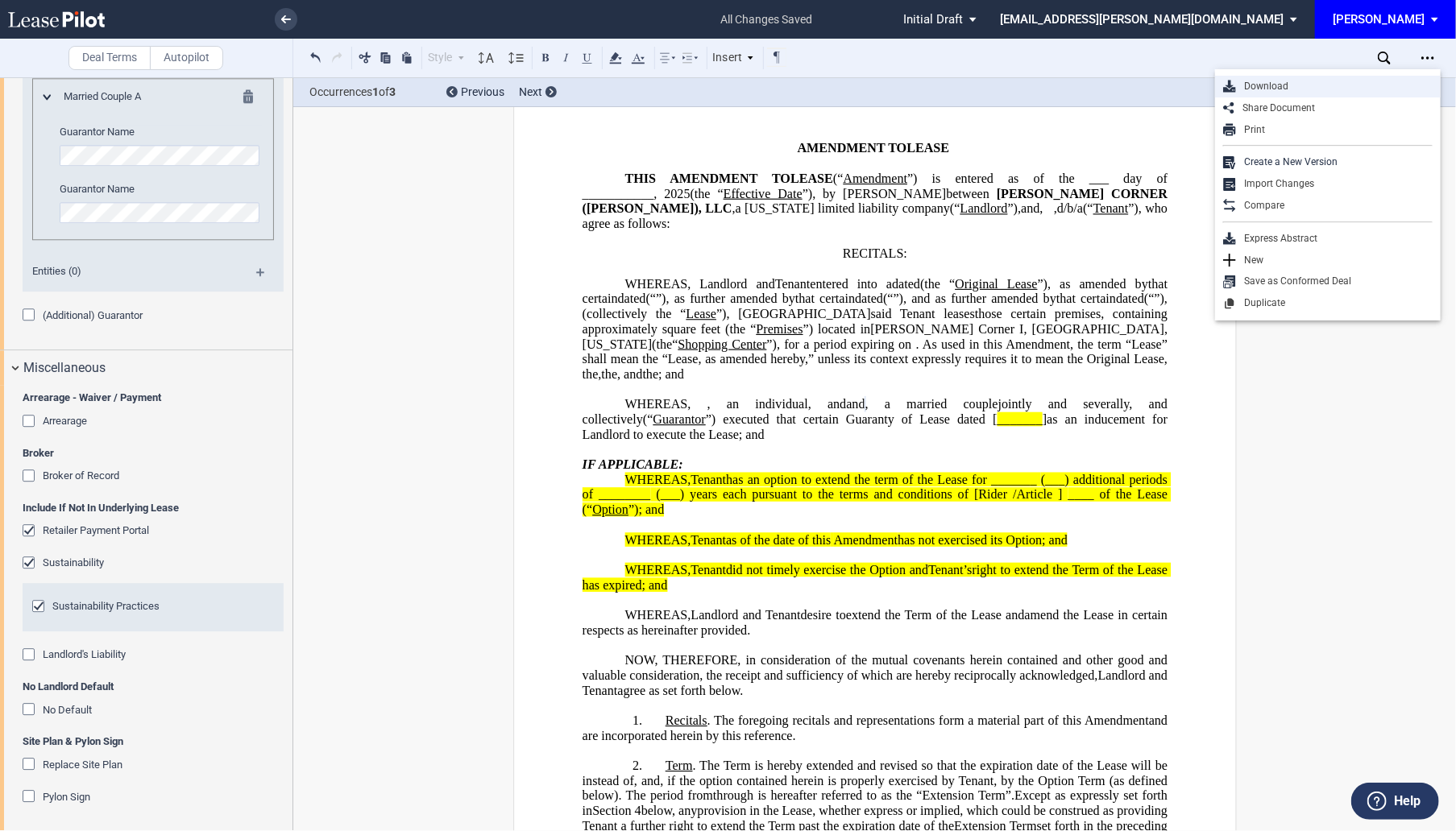
click at [991, 82] on div "Download" at bounding box center [1334, 86] width 196 height 14
